Goal: Task Accomplishment & Management: Complete application form

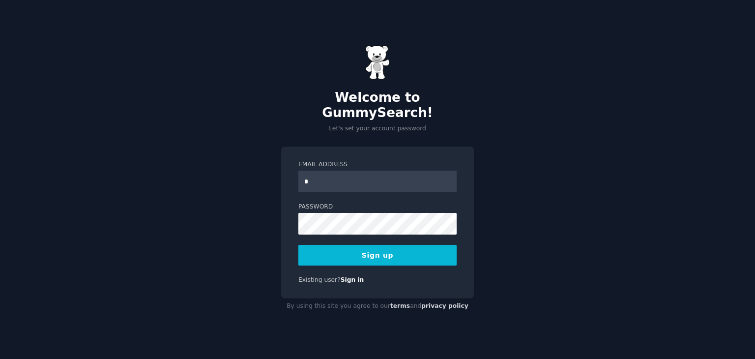
type input "**********"
click at [348, 249] on button "Sign up" at bounding box center [377, 255] width 158 height 21
click at [410, 245] on button "Sign up" at bounding box center [377, 255] width 158 height 21
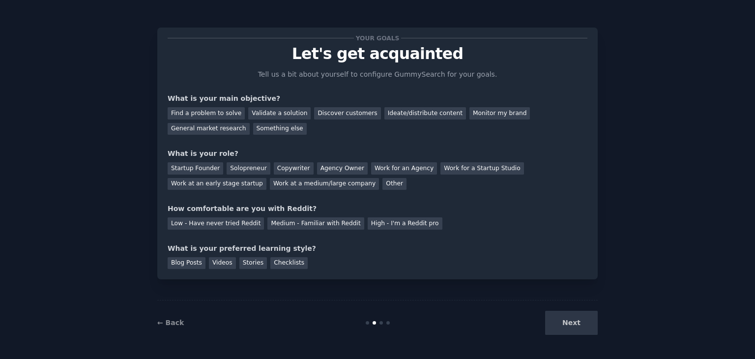
click at [574, 334] on div "Next" at bounding box center [524, 323] width 147 height 24
click at [573, 328] on div "Next" at bounding box center [524, 323] width 147 height 24
click at [216, 117] on div "Find a problem to solve" at bounding box center [206, 113] width 77 height 12
click at [580, 328] on div "Next" at bounding box center [524, 323] width 147 height 24
drag, startPoint x: 578, startPoint y: 315, endPoint x: 287, endPoint y: 155, distance: 332.0
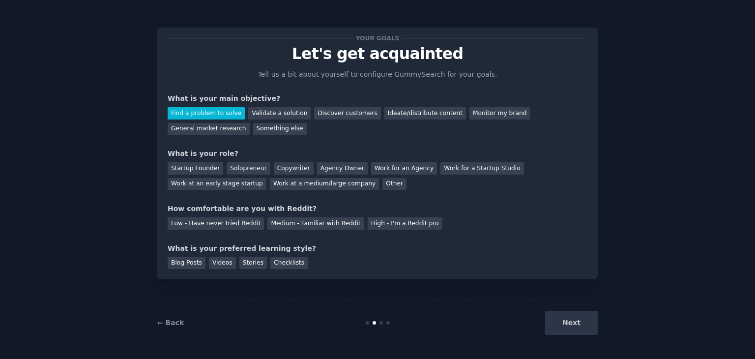
click at [577, 315] on div "Next" at bounding box center [524, 323] width 147 height 24
drag, startPoint x: 203, startPoint y: 163, endPoint x: 217, endPoint y: 194, distance: 34.8
click at [202, 163] on div "Startup Founder" at bounding box center [196, 168] width 56 height 12
click at [214, 223] on div "Low - Have never tried Reddit" at bounding box center [216, 223] width 96 height 12
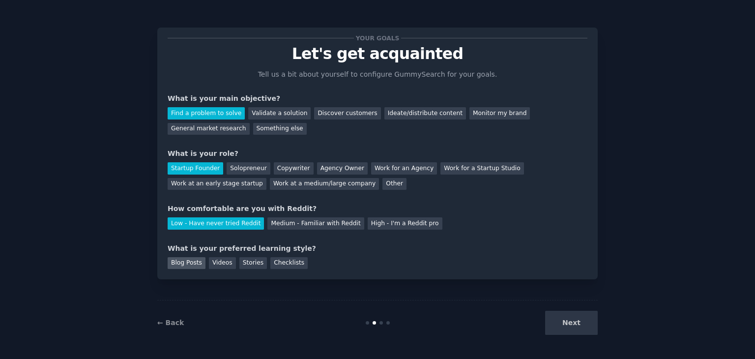
click at [194, 258] on div "Blog Posts" at bounding box center [187, 263] width 38 height 12
click at [573, 321] on button "Next" at bounding box center [571, 323] width 53 height 24
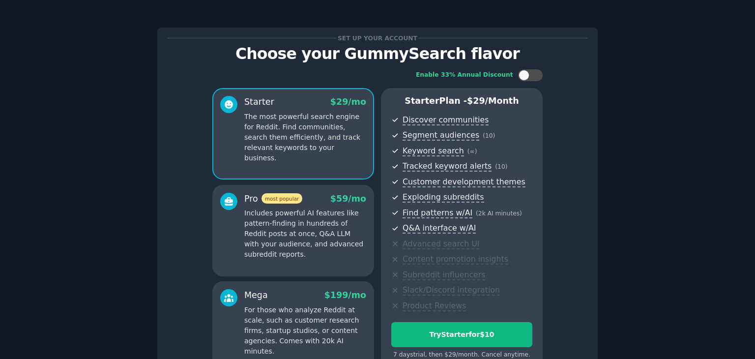
click at [379, 20] on div "Set up your account Choose your GummySearch flavor Enable 33% Annual Discount S…" at bounding box center [377, 233] width 441 height 439
